Goal: Information Seeking & Learning: Learn about a topic

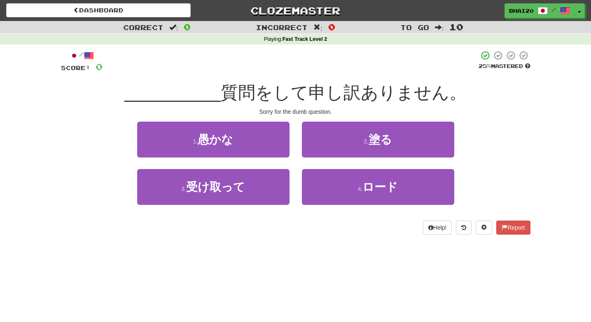
click at [9, 144] on div "Correct : 0 Incorrect : 0 To go : 10 Playing : Fast Track Level 2 / Score: 0 25…" at bounding box center [295, 133] width 591 height 225
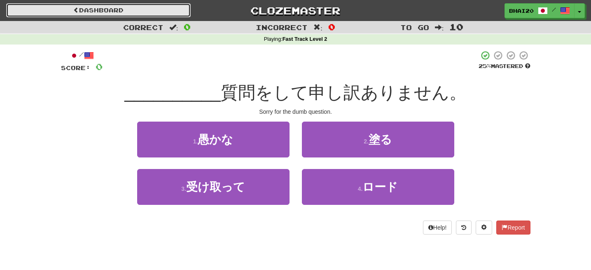
click at [87, 8] on link "Dashboard" at bounding box center [98, 10] width 184 height 14
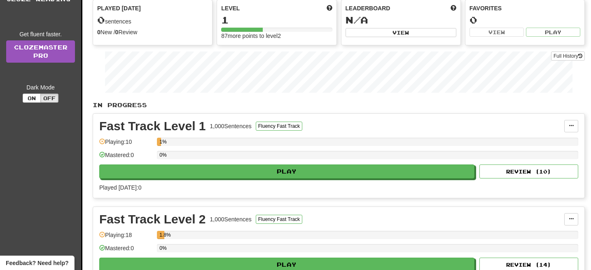
scroll to position [200, 0]
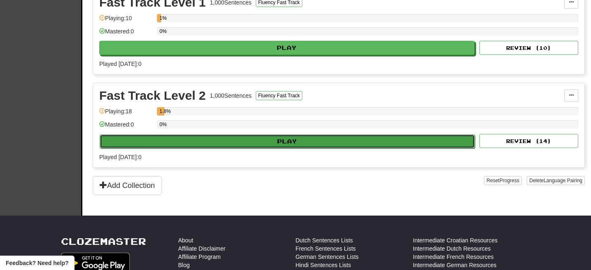
click at [212, 142] on button "Play" at bounding box center [287, 141] width 375 height 14
select select "**"
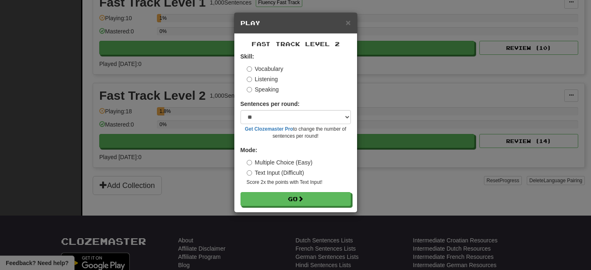
click at [267, 78] on label "Listening" at bounding box center [262, 79] width 31 height 8
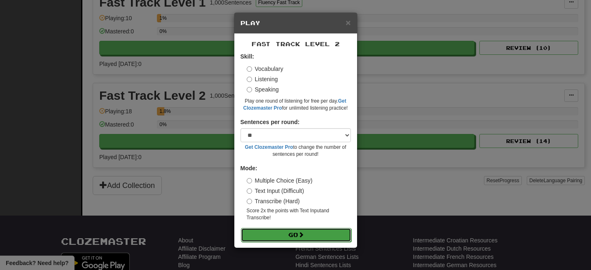
click at [280, 230] on button "Go" at bounding box center [296, 235] width 110 height 14
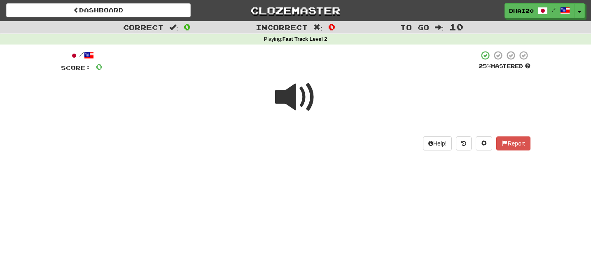
click at [304, 100] on span at bounding box center [295, 97] width 41 height 41
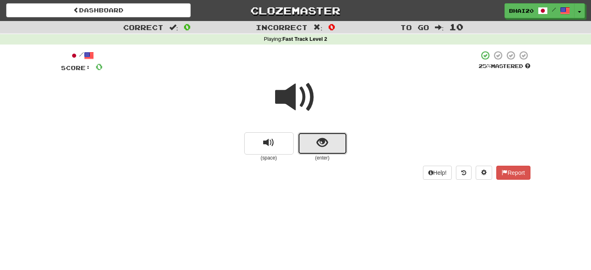
click at [328, 143] on button "show sentence" at bounding box center [322, 143] width 49 height 22
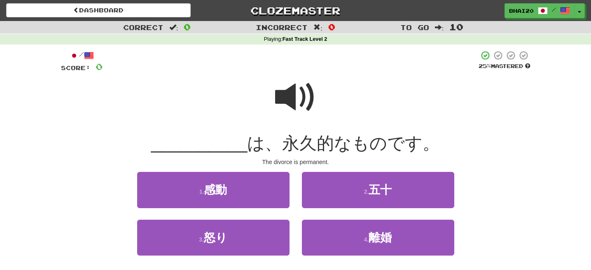
click at [291, 103] on span at bounding box center [295, 97] width 41 height 41
click at [291, 94] on span at bounding box center [295, 97] width 41 height 41
click at [296, 91] on span at bounding box center [295, 97] width 41 height 41
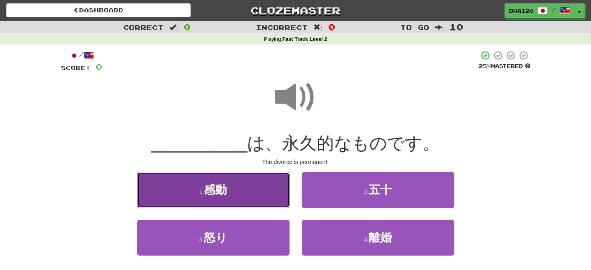
click at [233, 177] on button "1 . 感動" at bounding box center [213, 190] width 152 height 36
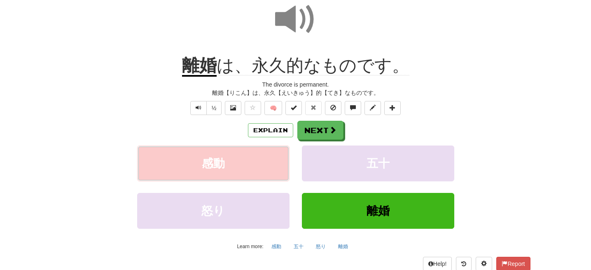
scroll to position [82, 0]
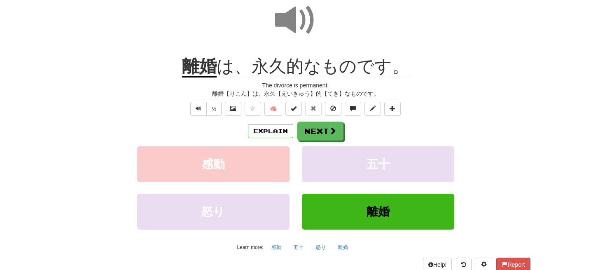
click at [282, 21] on span at bounding box center [295, 20] width 41 height 41
click at [298, 21] on span at bounding box center [295, 20] width 41 height 41
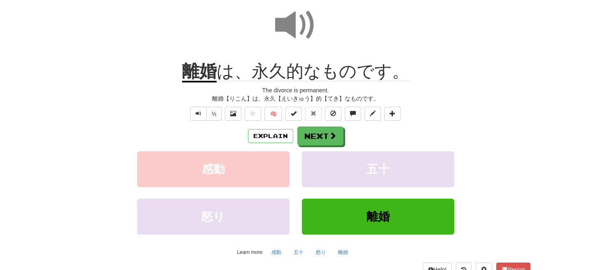
scroll to position [70, 0]
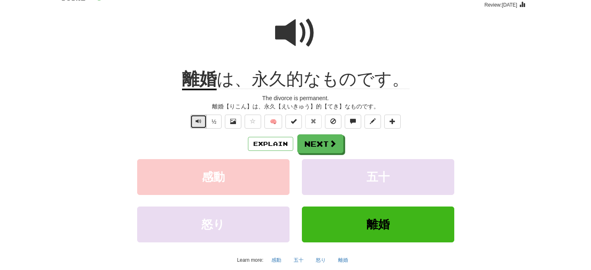
click at [201, 122] on button "Text-to-speech controls" at bounding box center [198, 121] width 16 height 14
click at [201, 120] on button "Text-to-speech controls" at bounding box center [198, 121] width 16 height 14
click at [323, 138] on button "Next" at bounding box center [321, 144] width 46 height 19
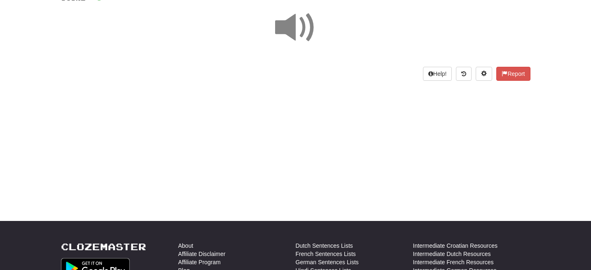
click at [291, 27] on span at bounding box center [295, 27] width 41 height 41
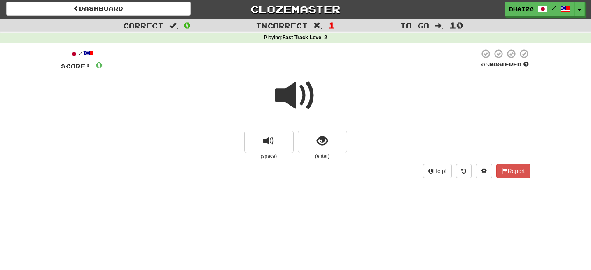
scroll to position [0, 0]
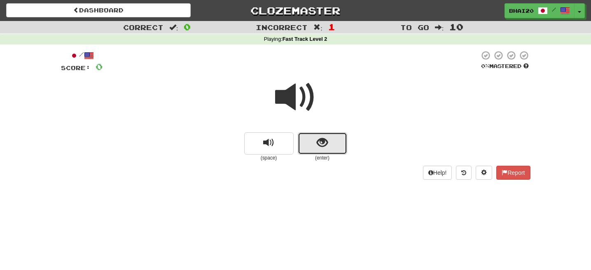
click at [315, 138] on button "show sentence" at bounding box center [322, 143] width 49 height 22
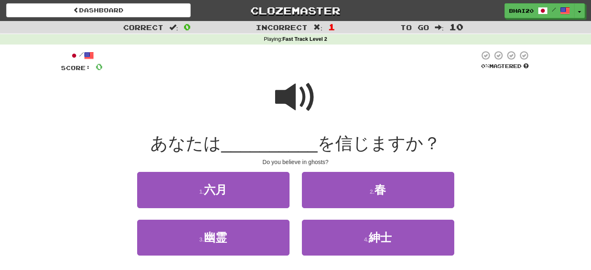
click at [295, 93] on span at bounding box center [295, 97] width 41 height 41
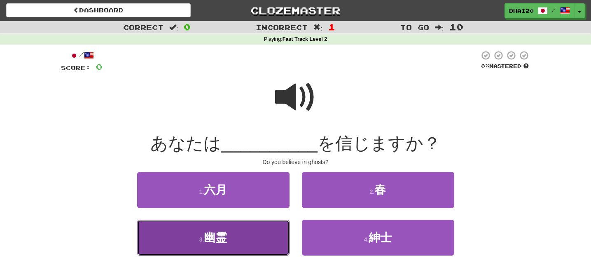
click at [231, 243] on button "3 . 幽霊" at bounding box center [213, 237] width 152 height 36
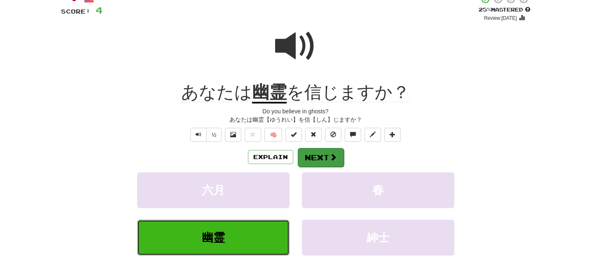
scroll to position [59, 0]
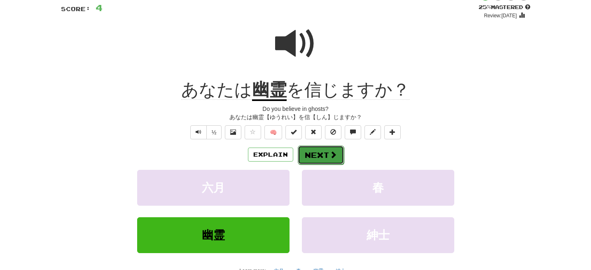
click at [331, 151] on span at bounding box center [332, 154] width 7 height 7
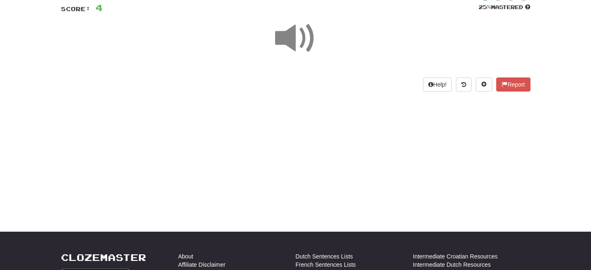
click at [300, 46] on span at bounding box center [295, 38] width 41 height 41
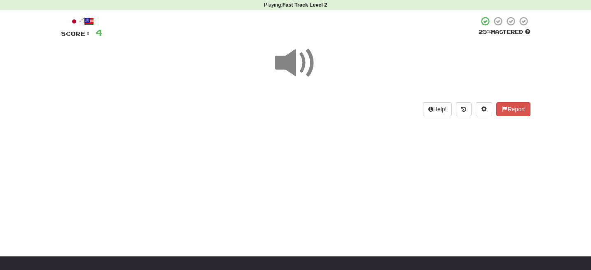
scroll to position [28, 0]
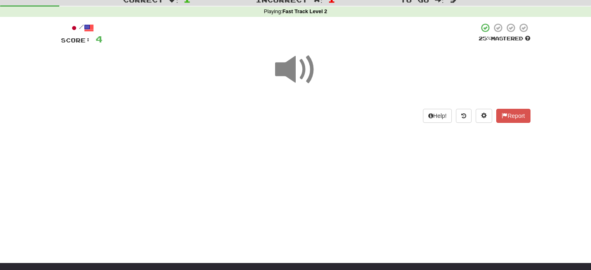
click at [284, 64] on span at bounding box center [295, 69] width 41 height 41
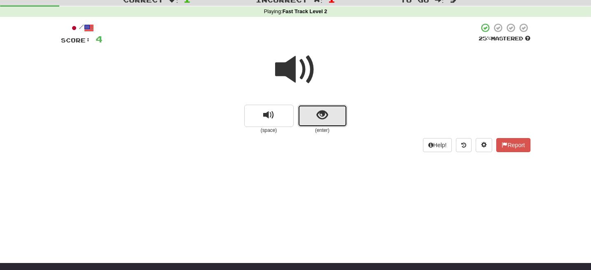
click at [335, 119] on button "show sentence" at bounding box center [322, 116] width 49 height 22
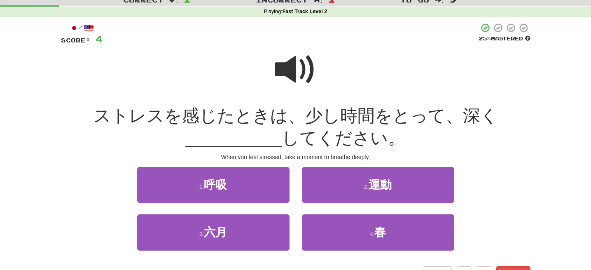
click at [314, 68] on span at bounding box center [295, 69] width 41 height 41
click at [290, 72] on span at bounding box center [295, 69] width 41 height 41
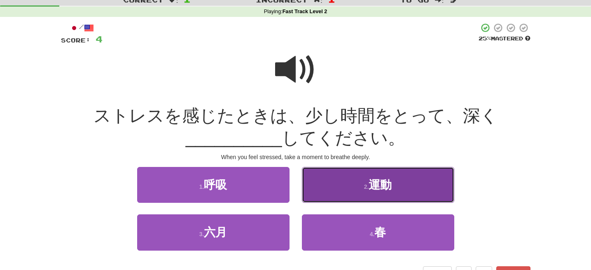
click at [336, 188] on button "2 . 運動" at bounding box center [378, 185] width 152 height 36
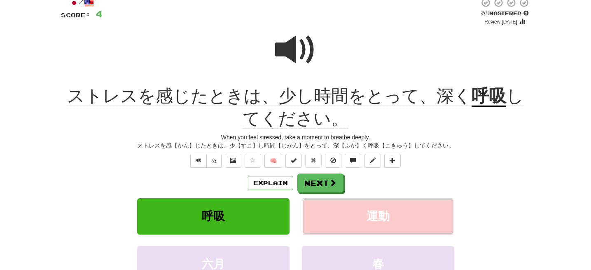
scroll to position [54, 0]
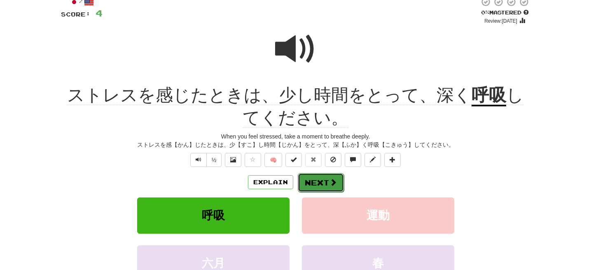
click at [310, 180] on button "Next" at bounding box center [321, 182] width 46 height 19
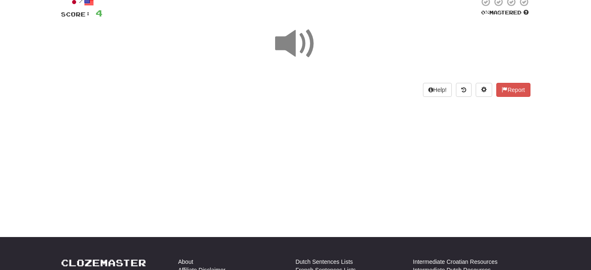
click at [292, 53] on span at bounding box center [295, 43] width 41 height 41
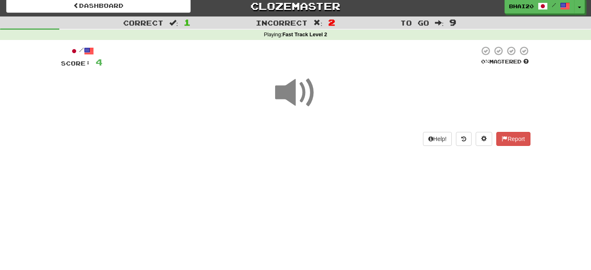
scroll to position [0, 0]
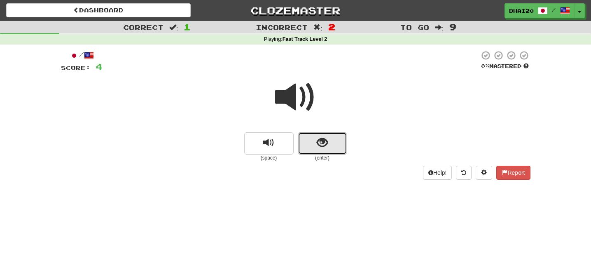
click at [328, 143] on button "show sentence" at bounding box center [322, 143] width 49 height 22
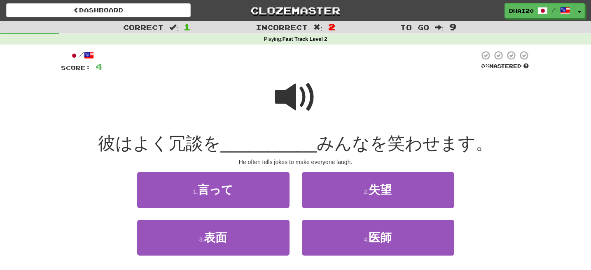
drag, startPoint x: 296, startPoint y: 100, endPoint x: 228, endPoint y: 150, distance: 84.0
click at [297, 100] on span at bounding box center [295, 97] width 41 height 41
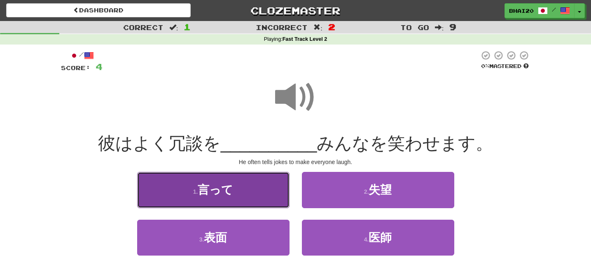
click at [219, 195] on span "言って" at bounding box center [215, 189] width 35 height 13
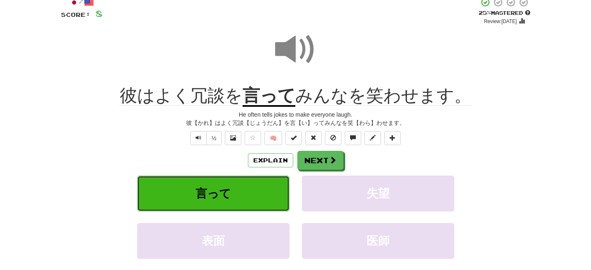
scroll to position [82, 0]
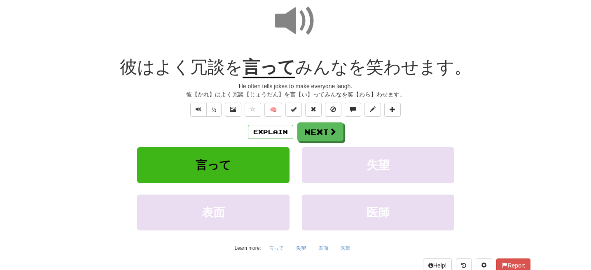
click at [291, 30] on span at bounding box center [295, 20] width 41 height 41
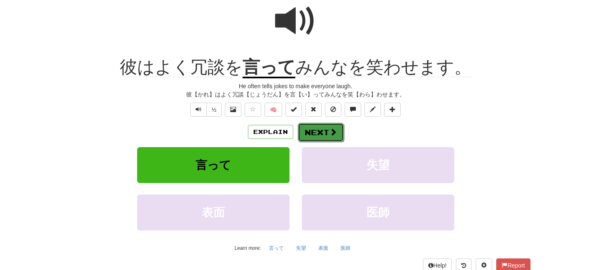
click at [326, 130] on button "Next" at bounding box center [321, 132] width 46 height 19
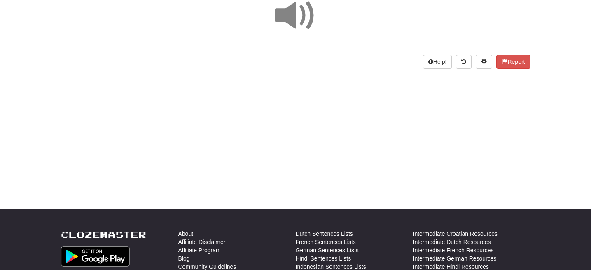
scroll to position [0, 0]
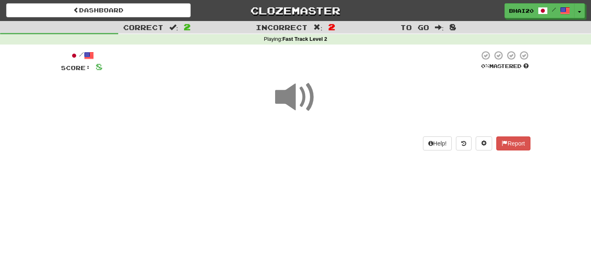
click at [292, 106] on span at bounding box center [295, 97] width 41 height 41
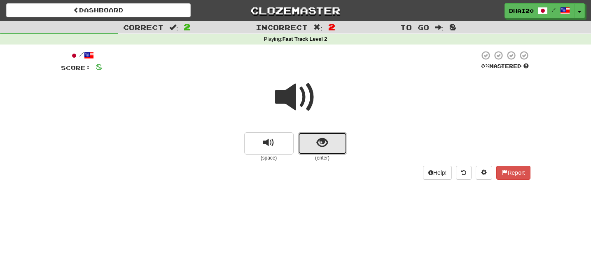
click at [319, 151] on button "show sentence" at bounding box center [322, 143] width 49 height 22
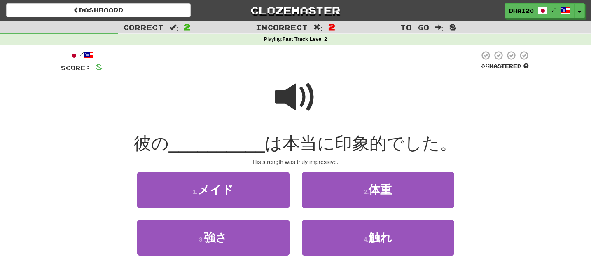
click at [287, 96] on span at bounding box center [295, 97] width 41 height 41
click at [303, 98] on span at bounding box center [295, 97] width 41 height 41
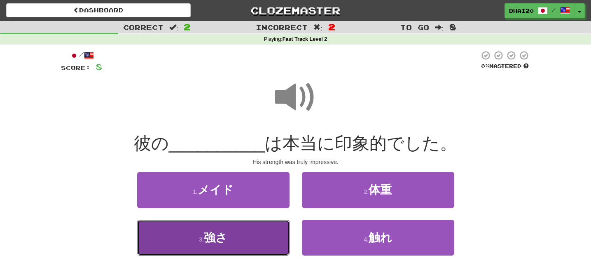
click at [212, 243] on span "強さ" at bounding box center [215, 237] width 23 height 13
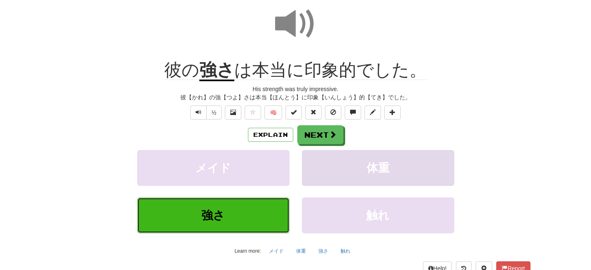
scroll to position [79, 0]
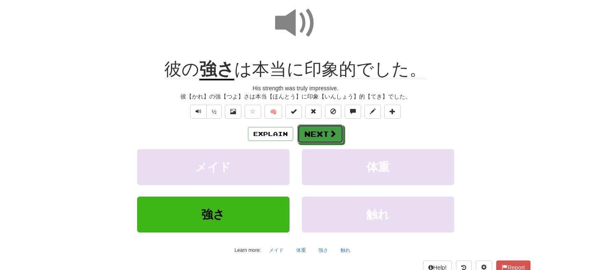
click at [333, 132] on span at bounding box center [332, 133] width 7 height 7
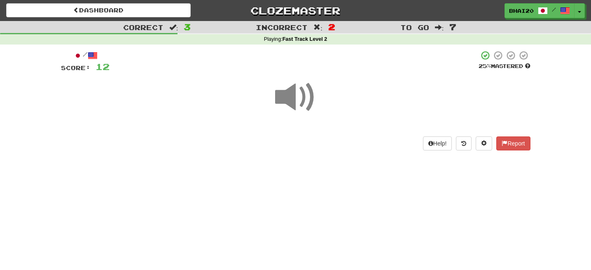
click at [308, 95] on span at bounding box center [295, 97] width 41 height 41
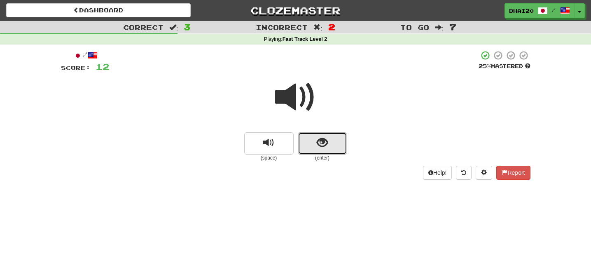
click at [317, 143] on span "show sentence" at bounding box center [322, 142] width 11 height 11
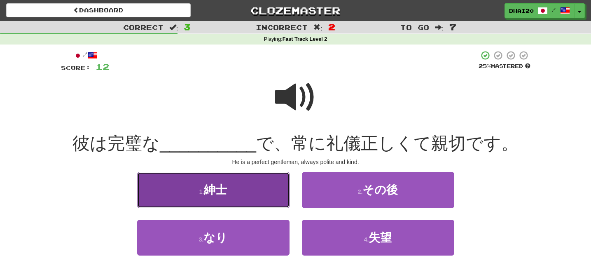
click at [240, 189] on button "1 . 紳士" at bounding box center [213, 190] width 152 height 36
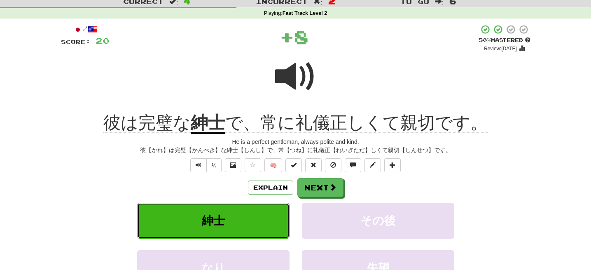
scroll to position [58, 0]
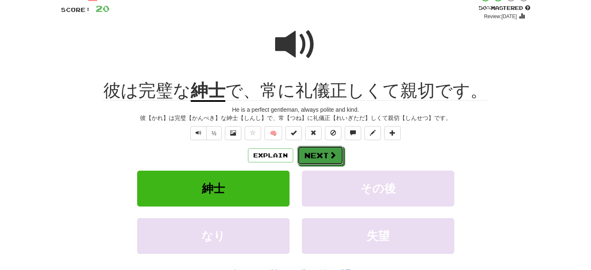
click at [319, 153] on button "Next" at bounding box center [320, 155] width 46 height 19
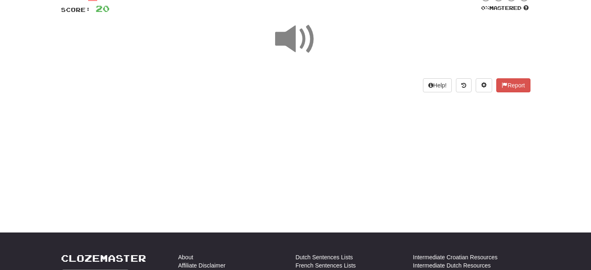
click at [296, 56] on span at bounding box center [295, 39] width 41 height 41
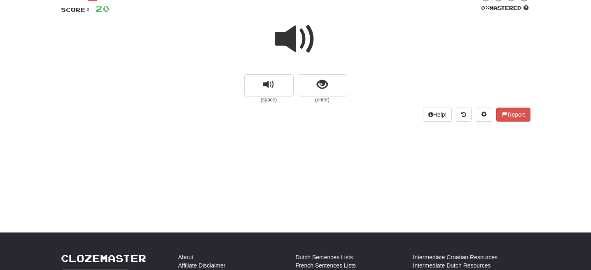
click at [329, 68] on div at bounding box center [295, 44] width 469 height 59
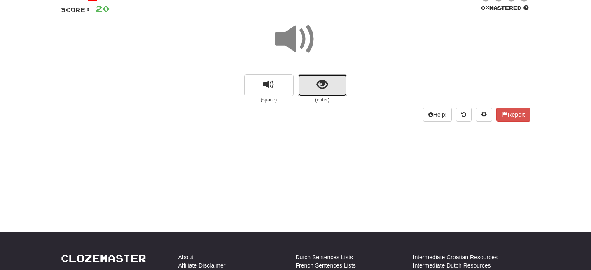
click at [329, 84] on button "show sentence" at bounding box center [322, 85] width 49 height 22
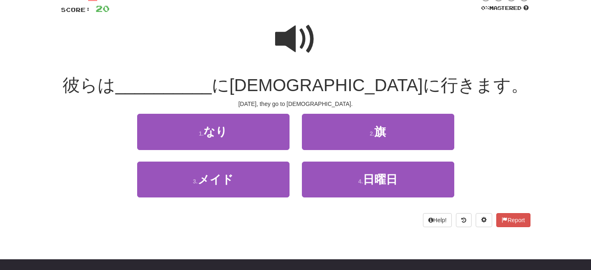
click at [308, 38] on span at bounding box center [295, 39] width 41 height 41
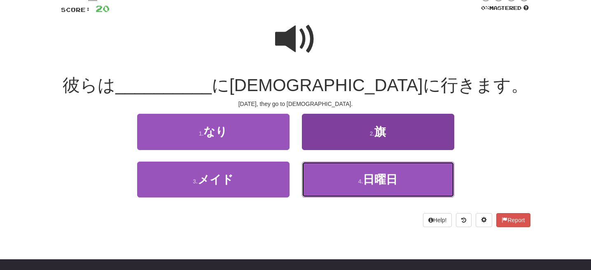
click at [404, 178] on button "4 . 日曜日" at bounding box center [378, 179] width 152 height 36
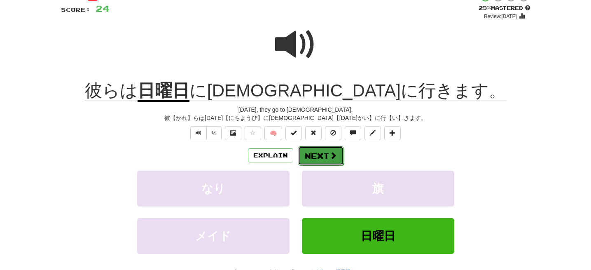
click at [329, 155] on span at bounding box center [332, 154] width 7 height 7
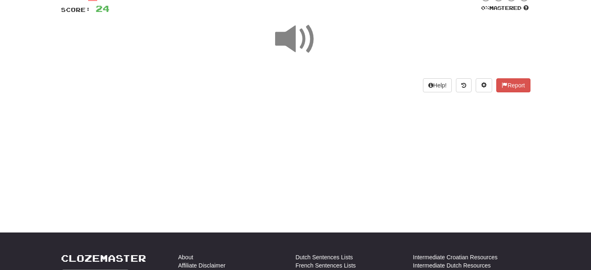
click at [291, 47] on span at bounding box center [295, 39] width 41 height 41
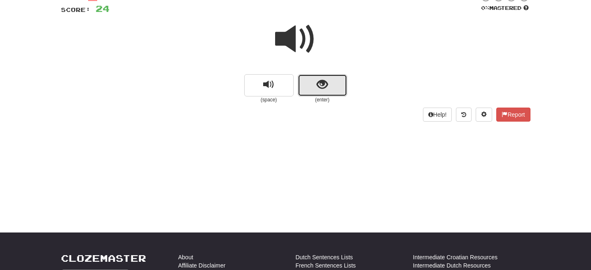
click at [322, 89] on span "show sentence" at bounding box center [322, 84] width 11 height 11
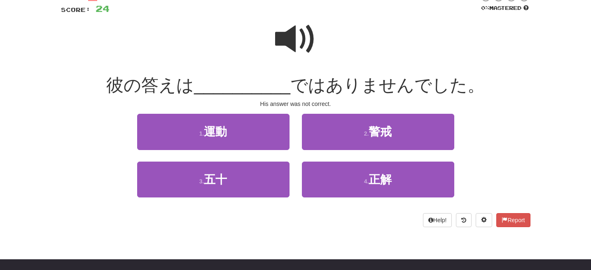
click at [308, 37] on span at bounding box center [295, 39] width 41 height 41
click at [301, 45] on span at bounding box center [295, 39] width 41 height 41
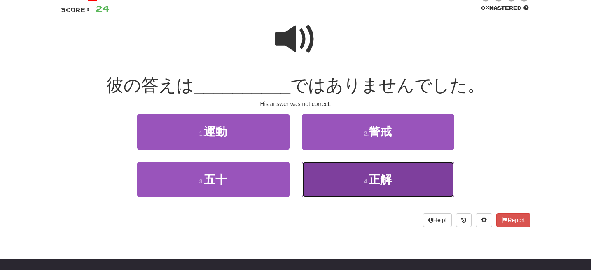
click at [404, 182] on button "4 . 正解" at bounding box center [378, 179] width 152 height 36
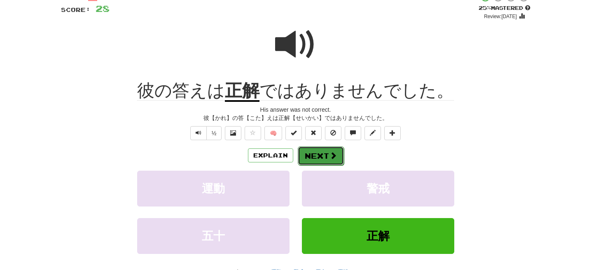
click at [331, 158] on span at bounding box center [332, 154] width 7 height 7
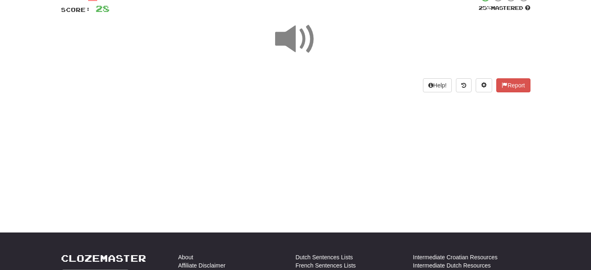
click at [280, 42] on span at bounding box center [295, 39] width 41 height 41
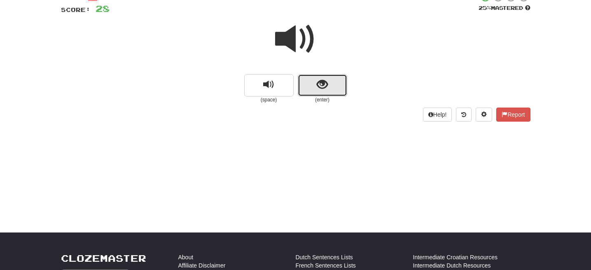
click at [318, 79] on span "show sentence" at bounding box center [322, 84] width 11 height 11
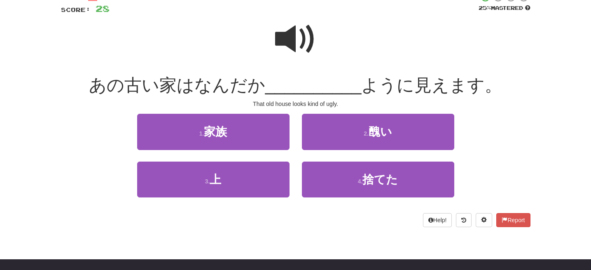
click at [299, 40] on span at bounding box center [295, 39] width 41 height 41
drag, startPoint x: 293, startPoint y: 35, endPoint x: 116, endPoint y: 93, distance: 186.0
click at [293, 35] on span at bounding box center [295, 39] width 41 height 41
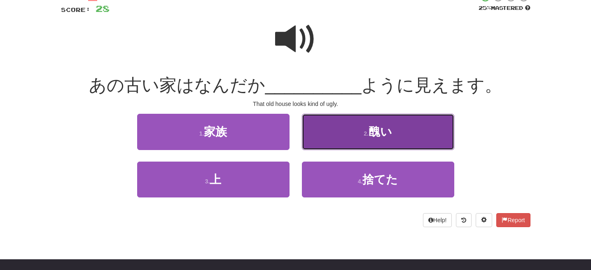
click at [379, 137] on span "醜い" at bounding box center [379, 131] width 23 height 13
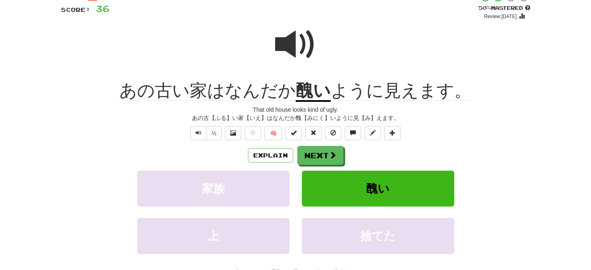
click at [289, 38] on span at bounding box center [295, 44] width 41 height 41
click at [331, 154] on span at bounding box center [332, 154] width 7 height 7
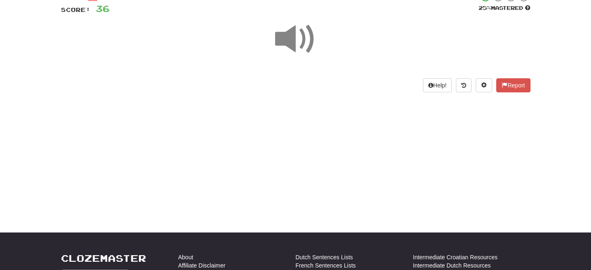
click at [305, 48] on span at bounding box center [295, 39] width 41 height 41
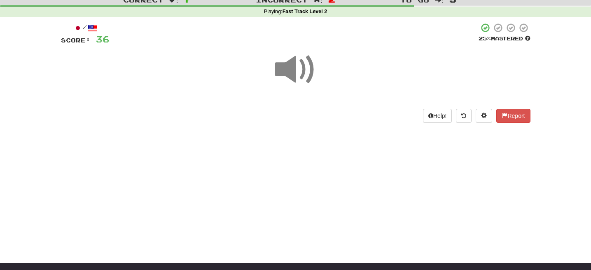
scroll to position [22, 0]
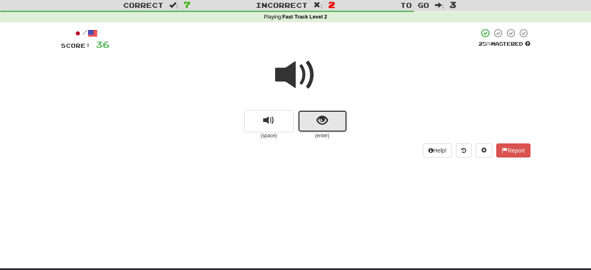
click at [324, 121] on span "show sentence" at bounding box center [322, 120] width 11 height 11
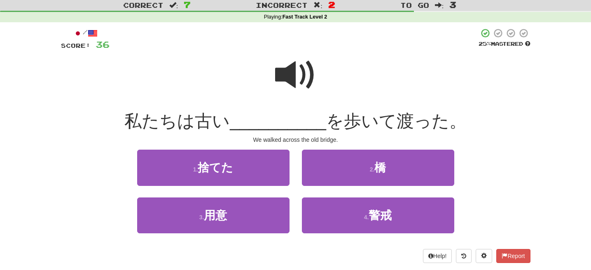
click at [295, 71] on span at bounding box center [295, 74] width 41 height 41
click at [306, 70] on span at bounding box center [295, 74] width 41 height 41
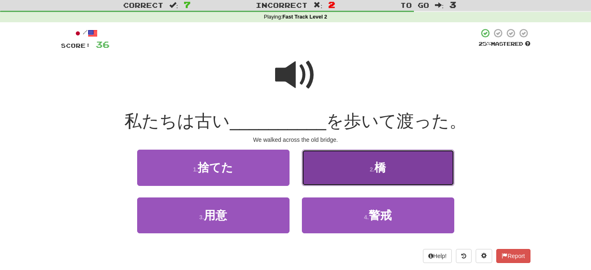
click at [372, 172] on button "2 . 橋" at bounding box center [378, 167] width 152 height 36
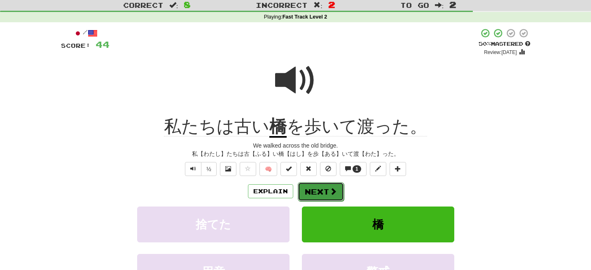
click at [315, 190] on button "Next" at bounding box center [321, 191] width 46 height 19
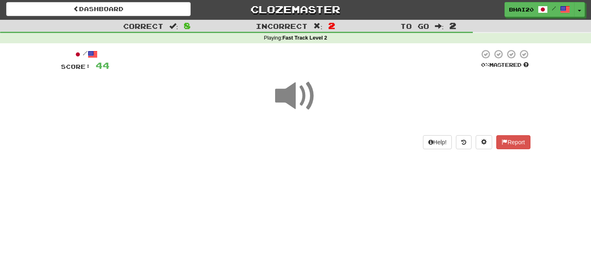
scroll to position [0, 0]
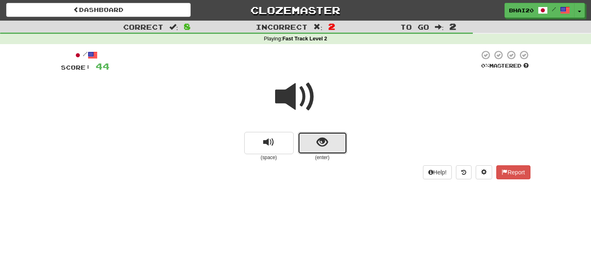
drag, startPoint x: 335, startPoint y: 142, endPoint x: 284, endPoint y: 96, distance: 69.3
click at [335, 142] on button "show sentence" at bounding box center [322, 143] width 49 height 22
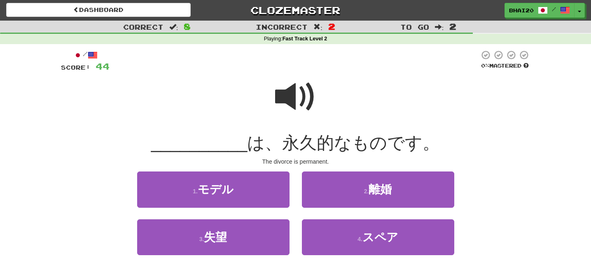
click at [301, 93] on span at bounding box center [295, 96] width 41 height 41
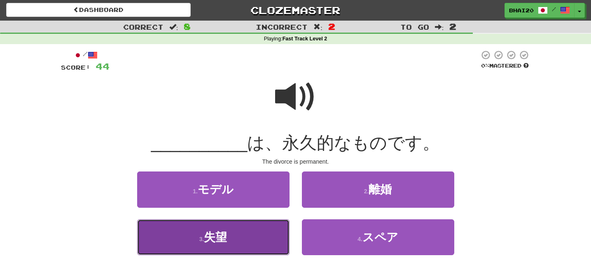
click at [233, 223] on button "3 . 失望" at bounding box center [213, 237] width 152 height 36
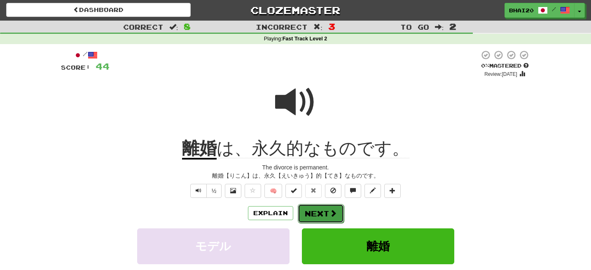
click at [311, 208] on button "Next" at bounding box center [321, 213] width 46 height 19
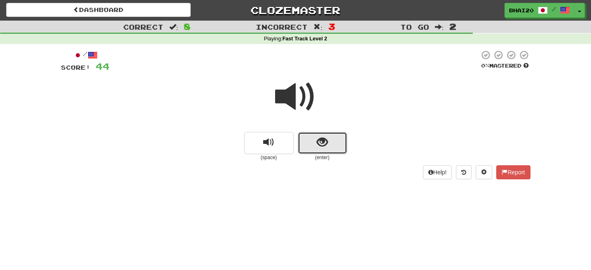
click at [335, 143] on button "show sentence" at bounding box center [322, 143] width 49 height 22
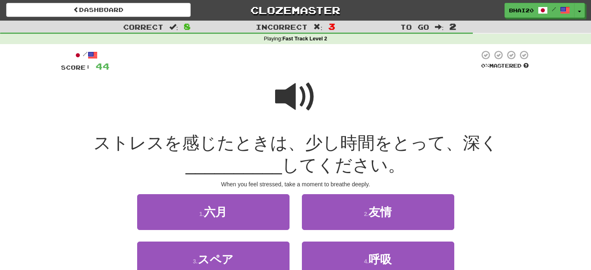
click at [296, 97] on span at bounding box center [295, 96] width 41 height 41
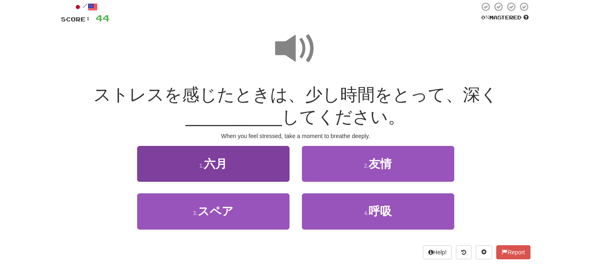
scroll to position [60, 0]
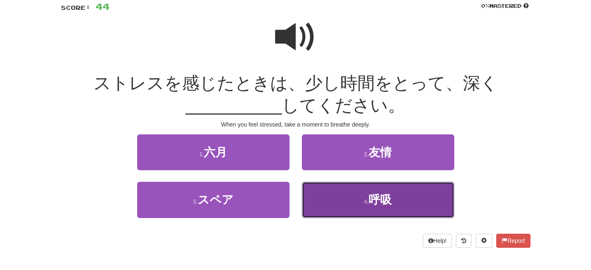
click at [394, 203] on button "4 . 呼吸" at bounding box center [378, 200] width 152 height 36
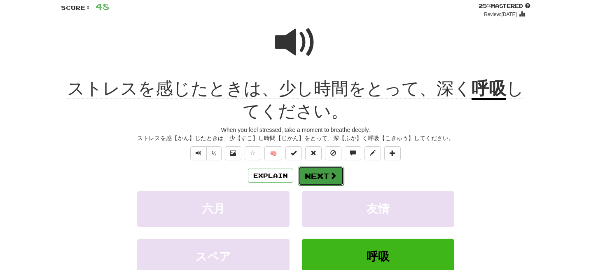
click at [319, 171] on button "Next" at bounding box center [321, 175] width 46 height 19
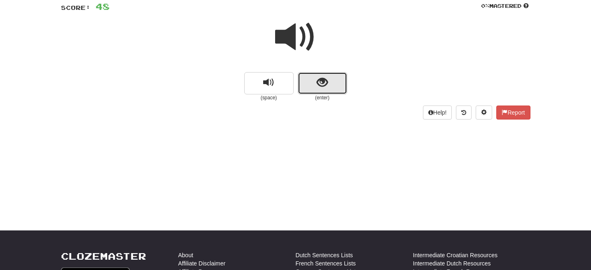
click at [322, 81] on span "show sentence" at bounding box center [322, 82] width 11 height 11
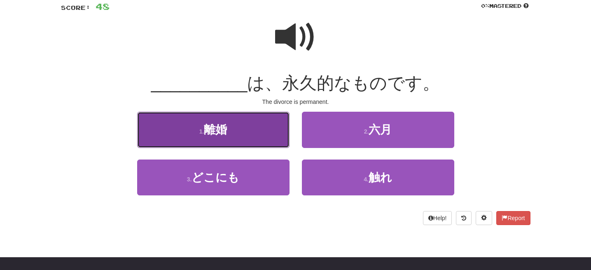
click at [228, 129] on button "1 . 離婚" at bounding box center [213, 130] width 152 height 36
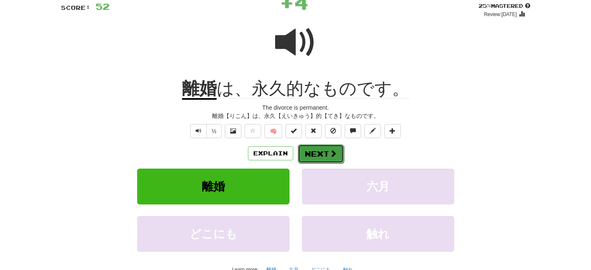
click at [329, 154] on span at bounding box center [332, 152] width 7 height 7
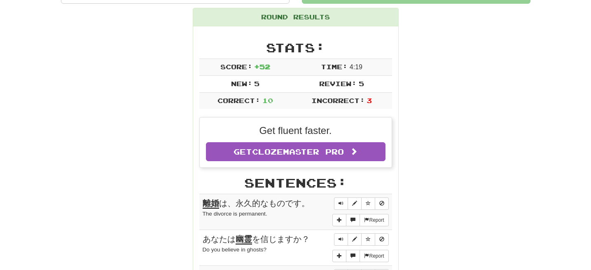
scroll to position [96, 0]
